Goal: Transaction & Acquisition: Purchase product/service

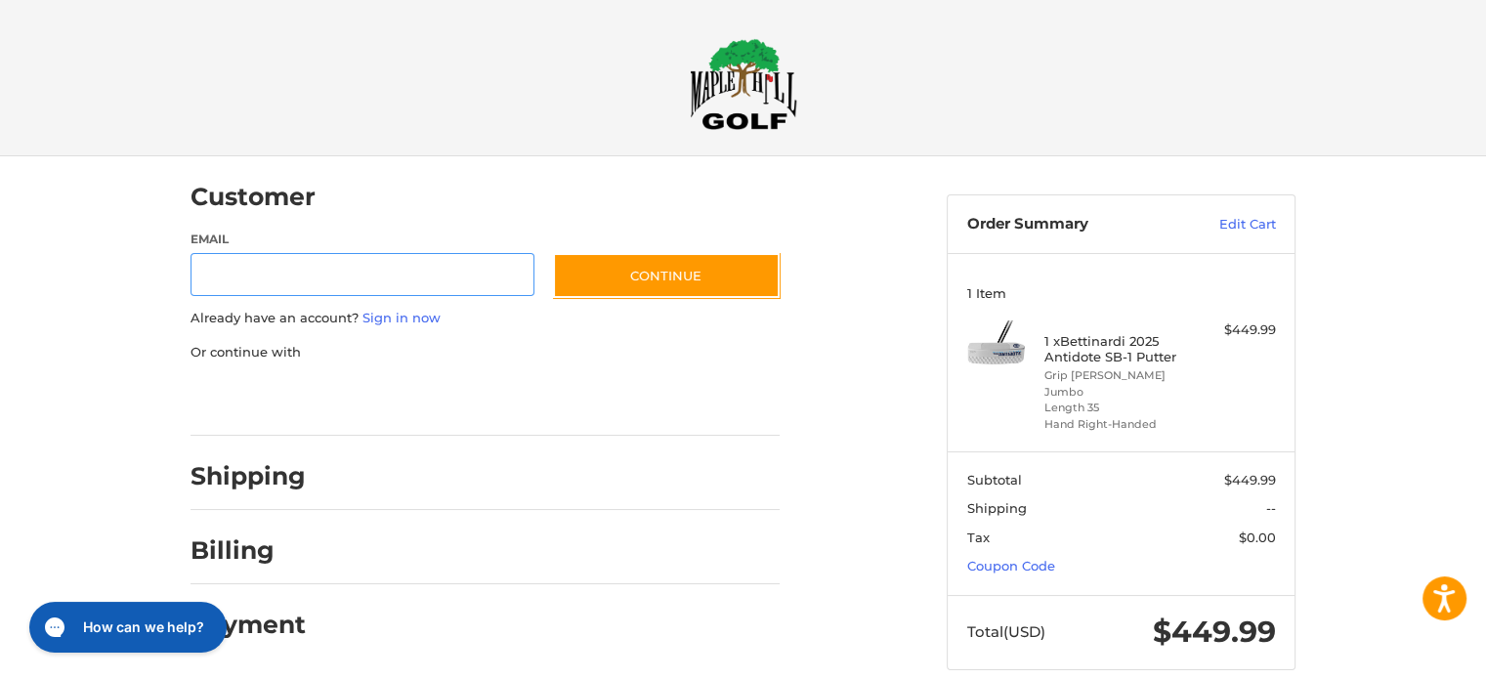
scroll to position [12, 0]
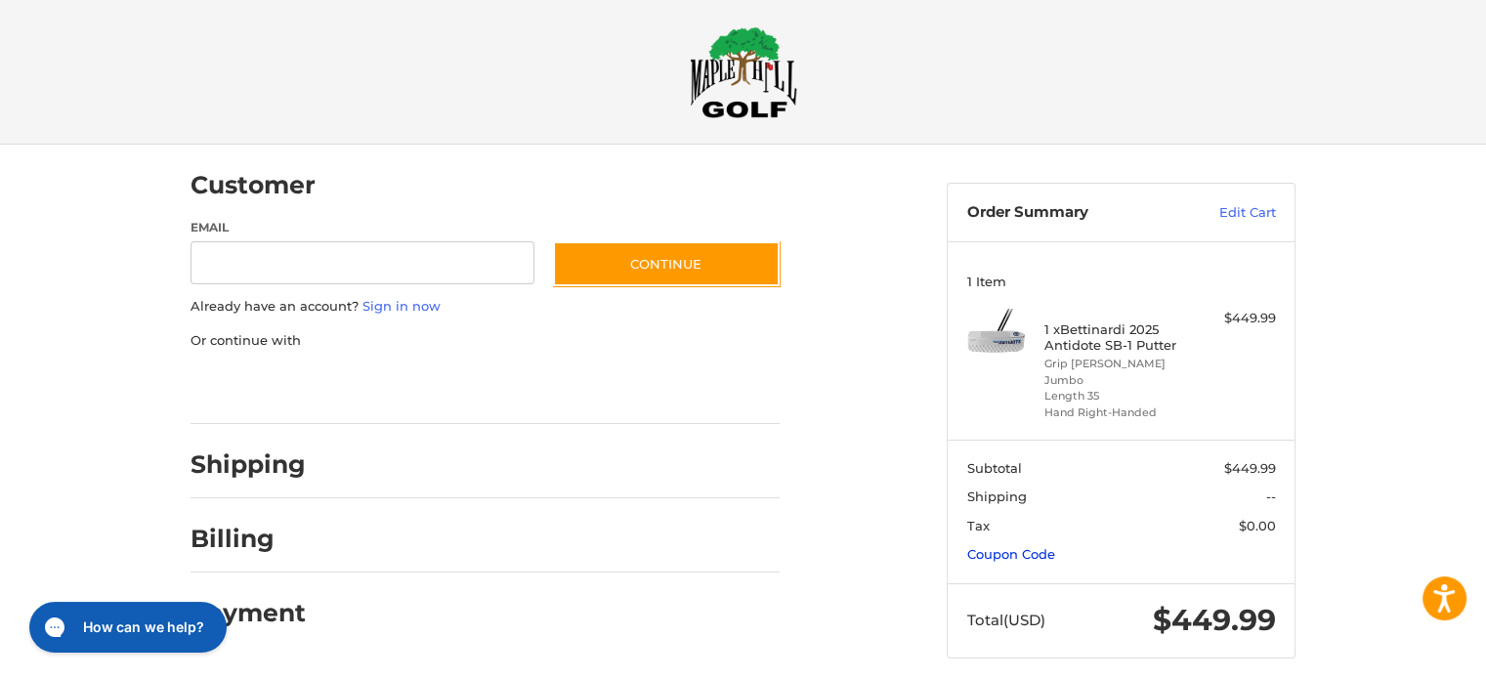
click at [1010, 546] on link "Coupon Code" at bounding box center [1011, 554] width 88 height 16
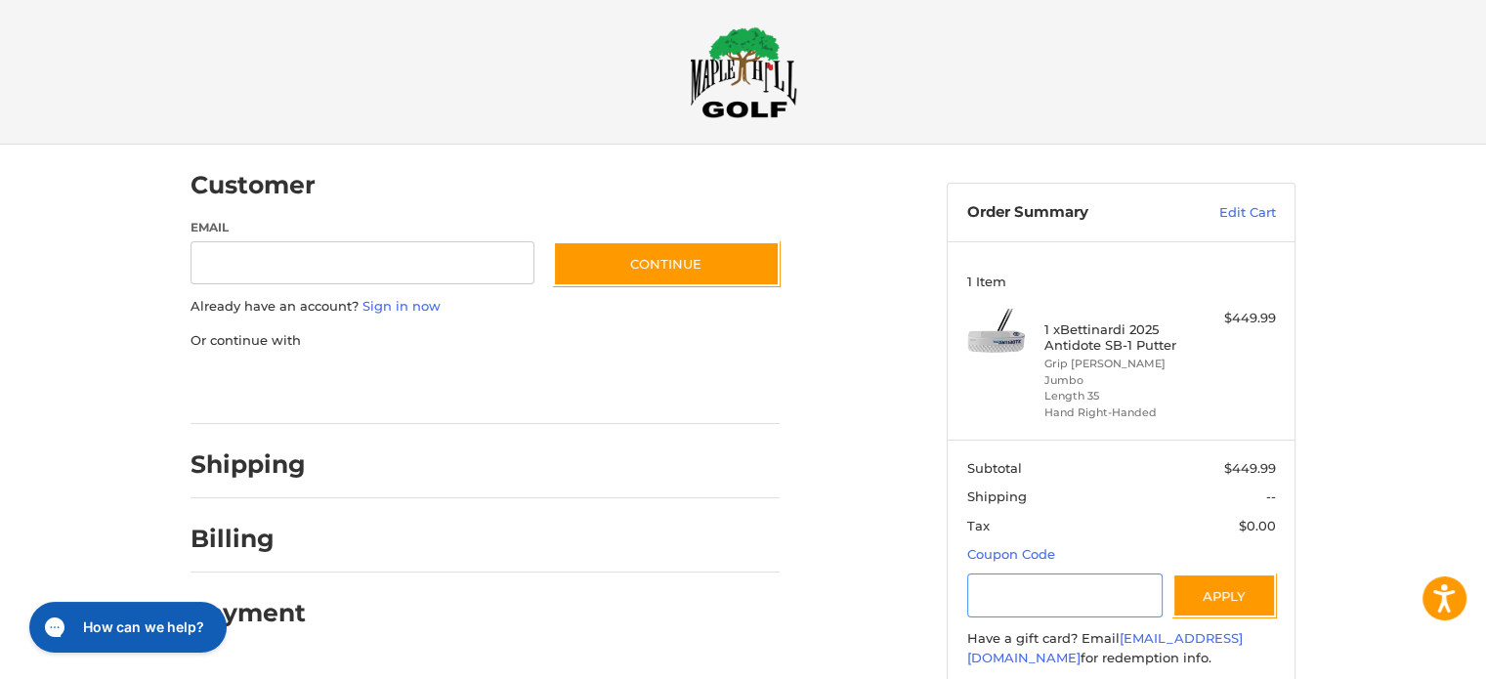
click at [991, 575] on input "Gift Certificate or Coupon Code" at bounding box center [1065, 596] width 196 height 44
type input "********"
click at [1235, 574] on button "Apply" at bounding box center [1225, 596] width 104 height 44
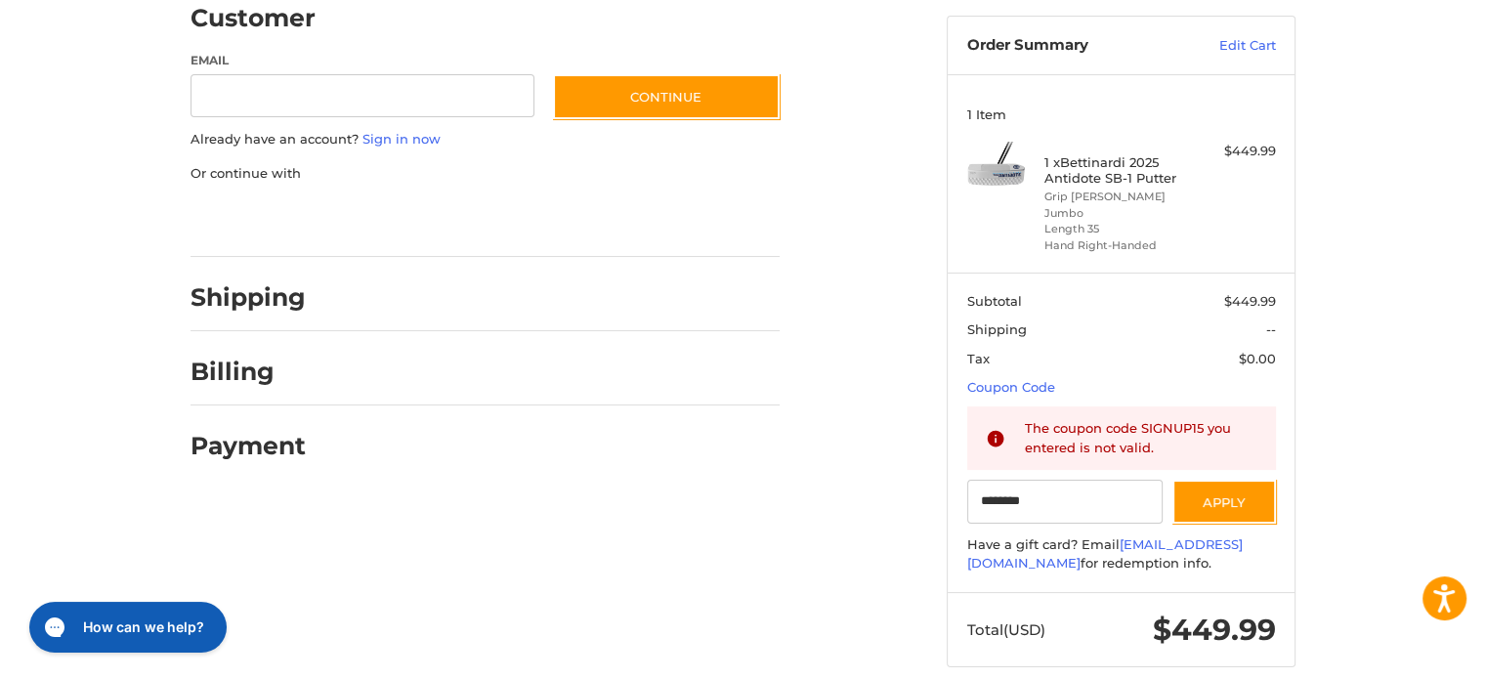
scroll to position [188, 0]
